Goal: Task Accomplishment & Management: Manage account settings

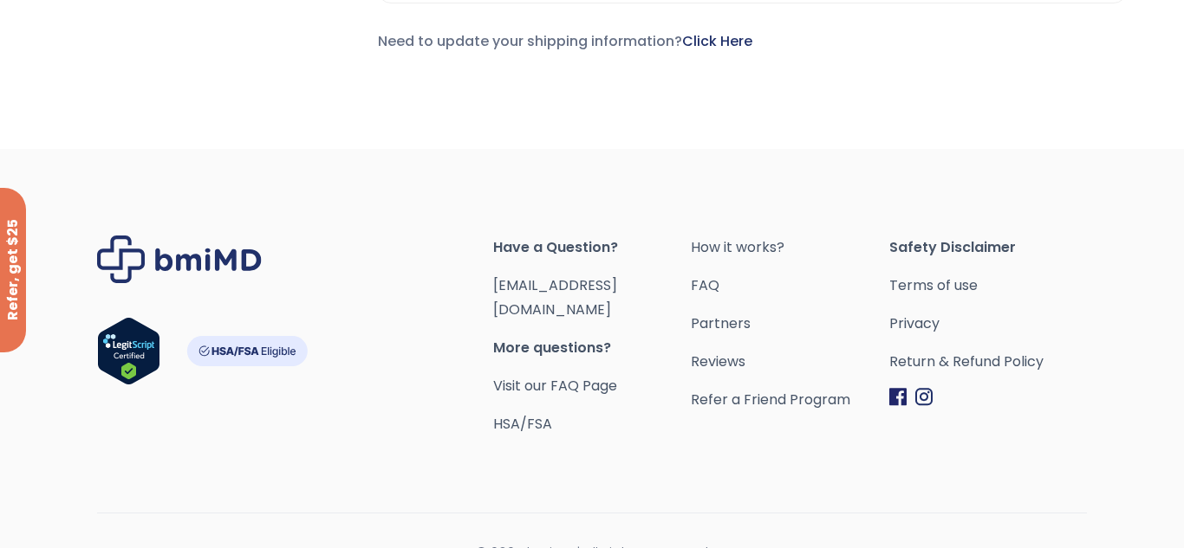
scroll to position [891, 0]
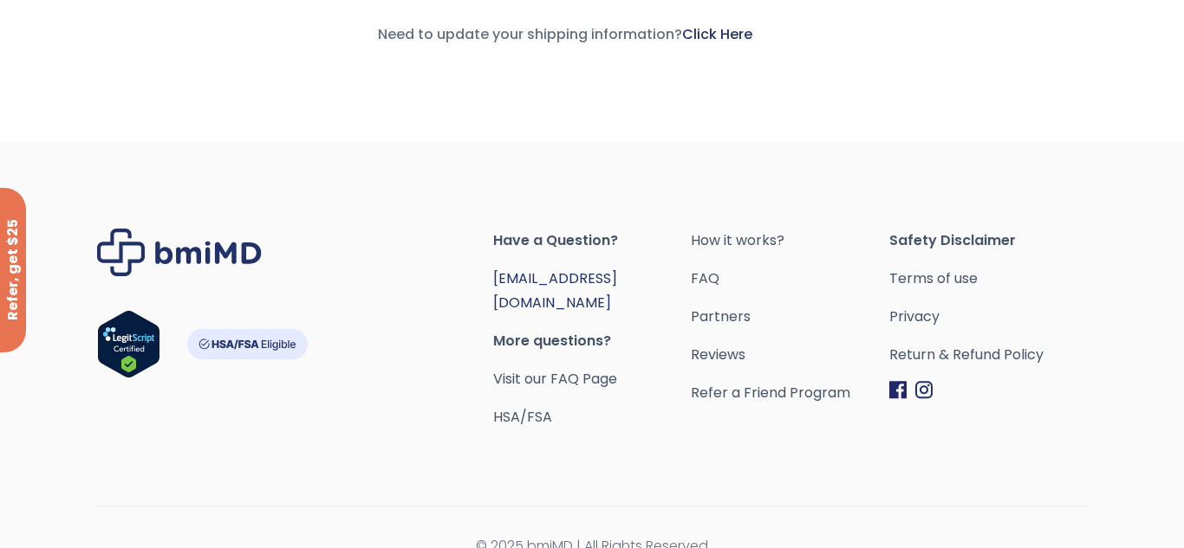
click at [562, 272] on link "[EMAIL_ADDRESS][DOMAIN_NAME]" at bounding box center [555, 291] width 124 height 44
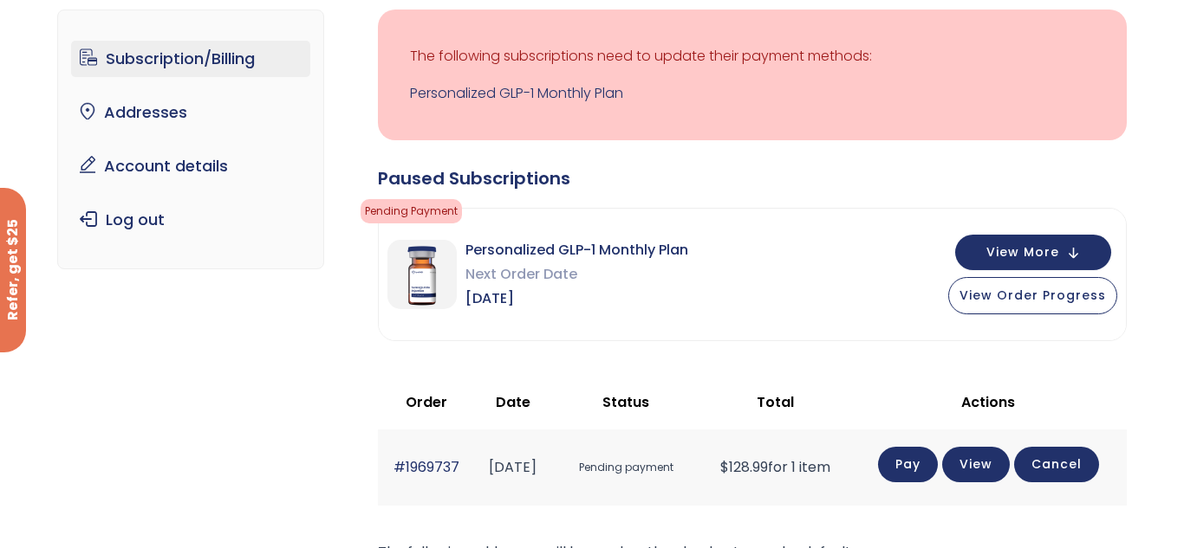
scroll to position [0, 0]
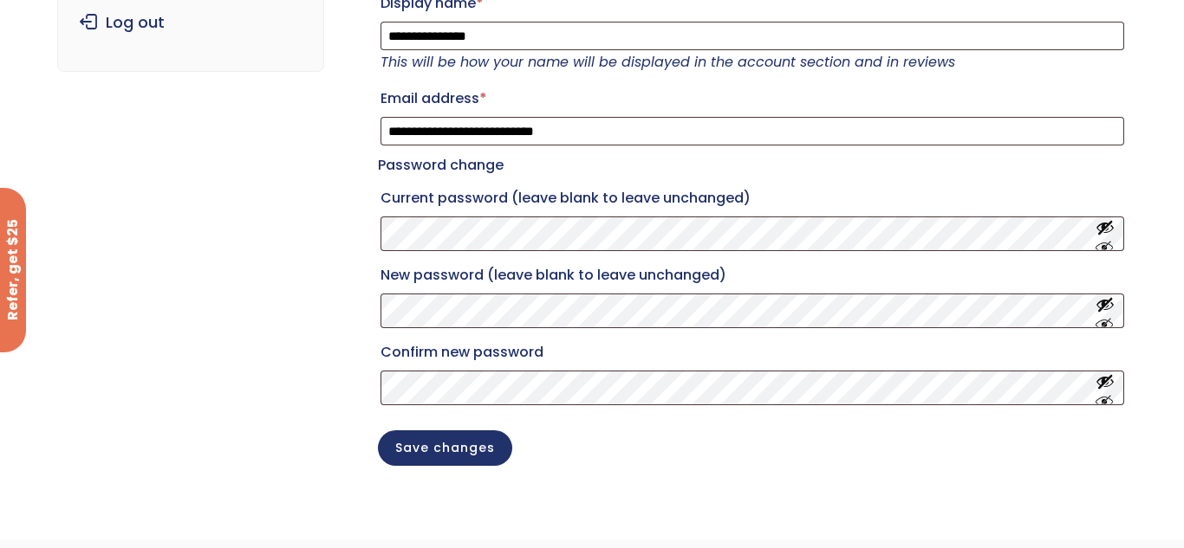
scroll to position [309, 0]
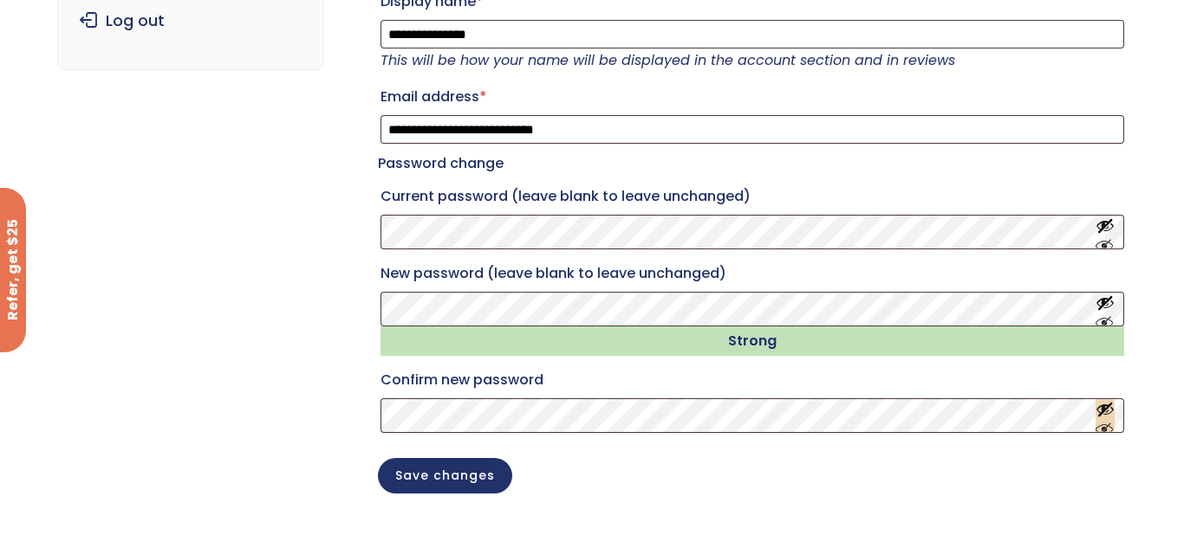
click at [1113, 432] on button "Show password" at bounding box center [1104, 416] width 19 height 32
click at [471, 492] on button "Save changes" at bounding box center [445, 475] width 134 height 36
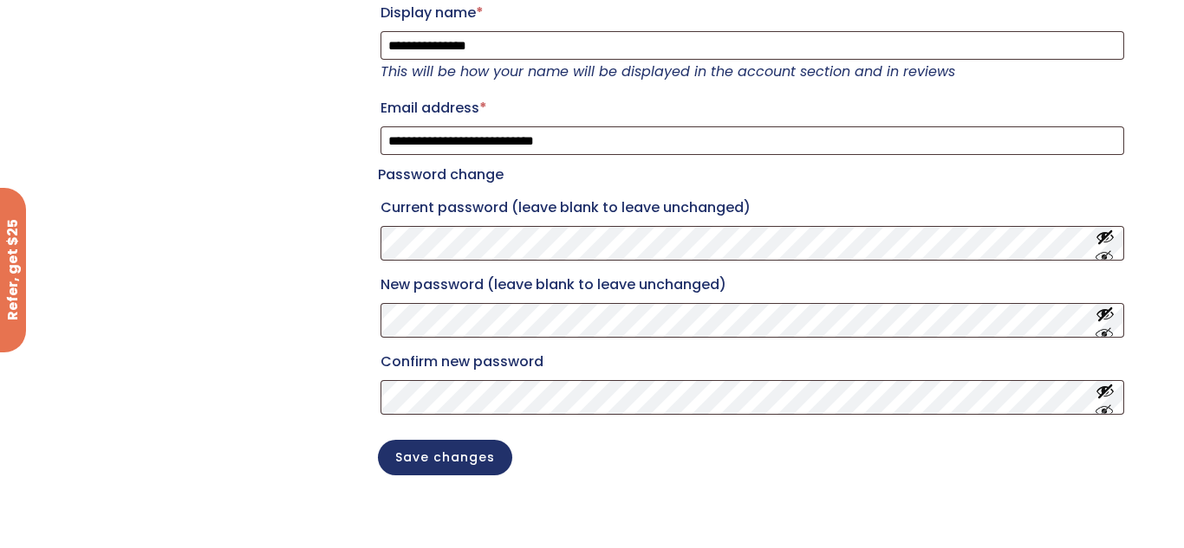
scroll to position [393, 0]
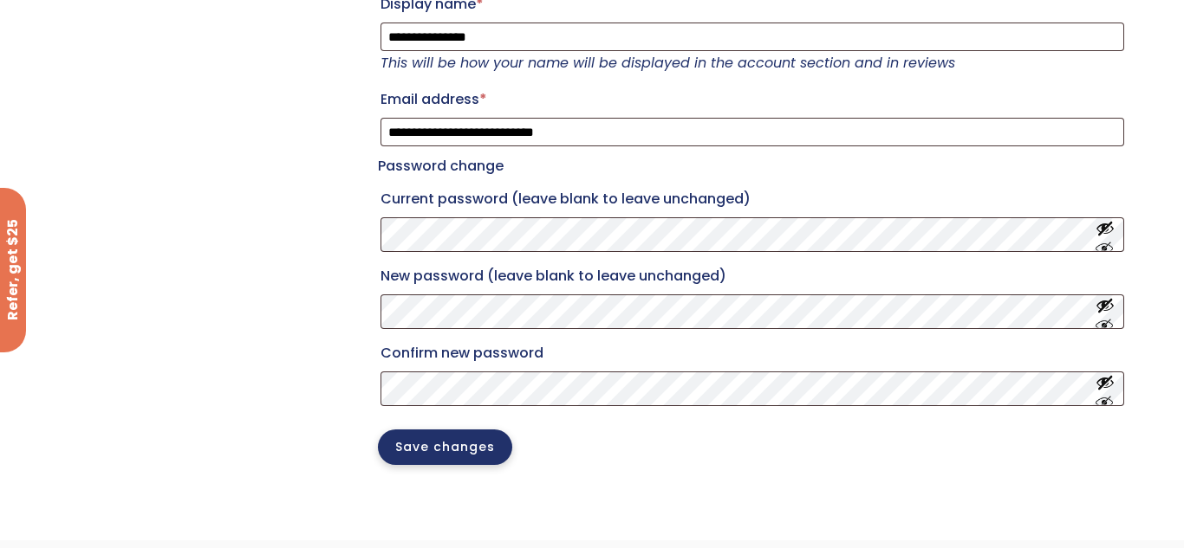
click at [488, 465] on button "Save changes" at bounding box center [445, 448] width 134 height 36
click at [467, 465] on button "Save changes" at bounding box center [445, 448] width 134 height 36
